Goal: Information Seeking & Learning: Find specific fact

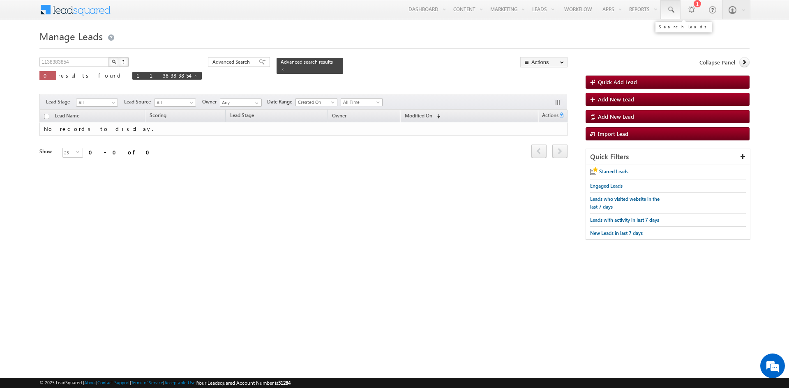
click at [668, 16] on link at bounding box center [671, 9] width 20 height 19
paste input "917651111111"
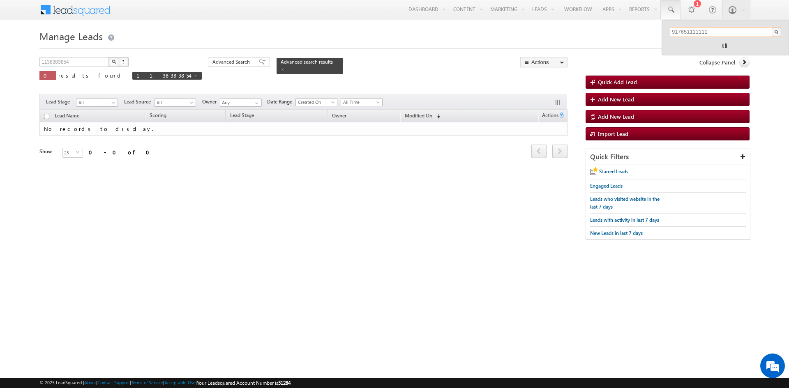
click at [677, 32] on input "917651111111" at bounding box center [725, 32] width 111 height 10
click at [704, 35] on input "7651111111" at bounding box center [725, 32] width 111 height 10
type input "7651111111"
paste input "7651111111"
type input "7651111111"
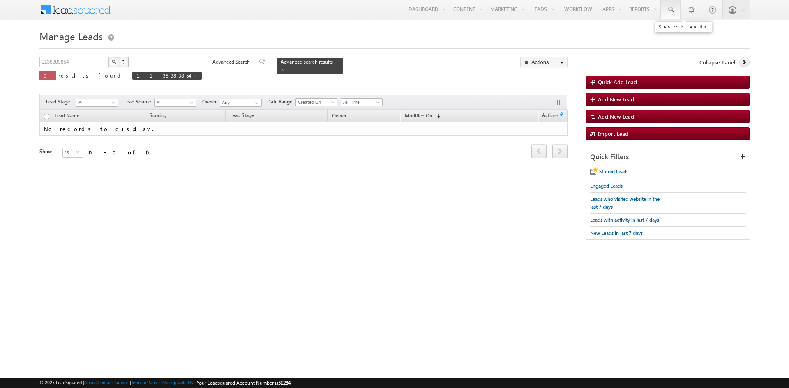
click at [677, 14] on link at bounding box center [671, 9] width 20 height 19
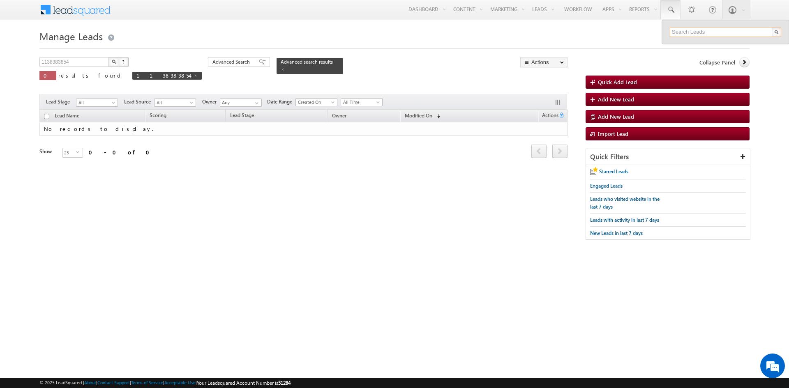
paste input "7651111111"
type input "7651111111"
click at [709, 57] on div "+91-7651111111" at bounding box center [729, 53] width 110 height 10
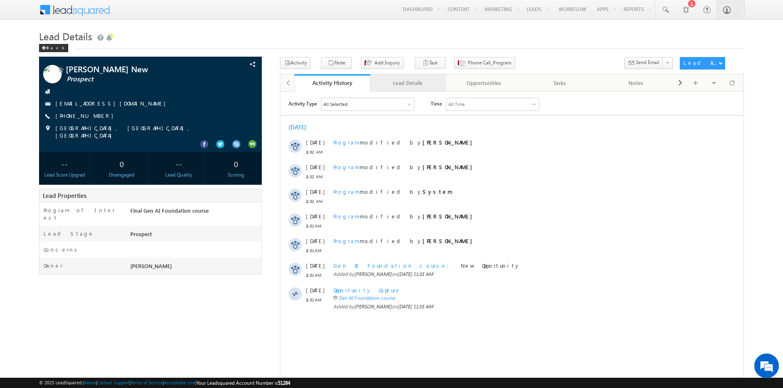
click at [415, 85] on div "Lead Details" at bounding box center [408, 83] width 62 height 10
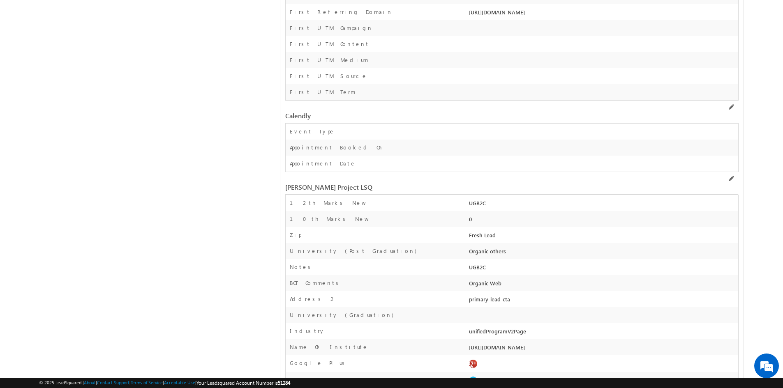
scroll to position [2481, 0]
